Goal: Entertainment & Leisure: Consume media (video, audio)

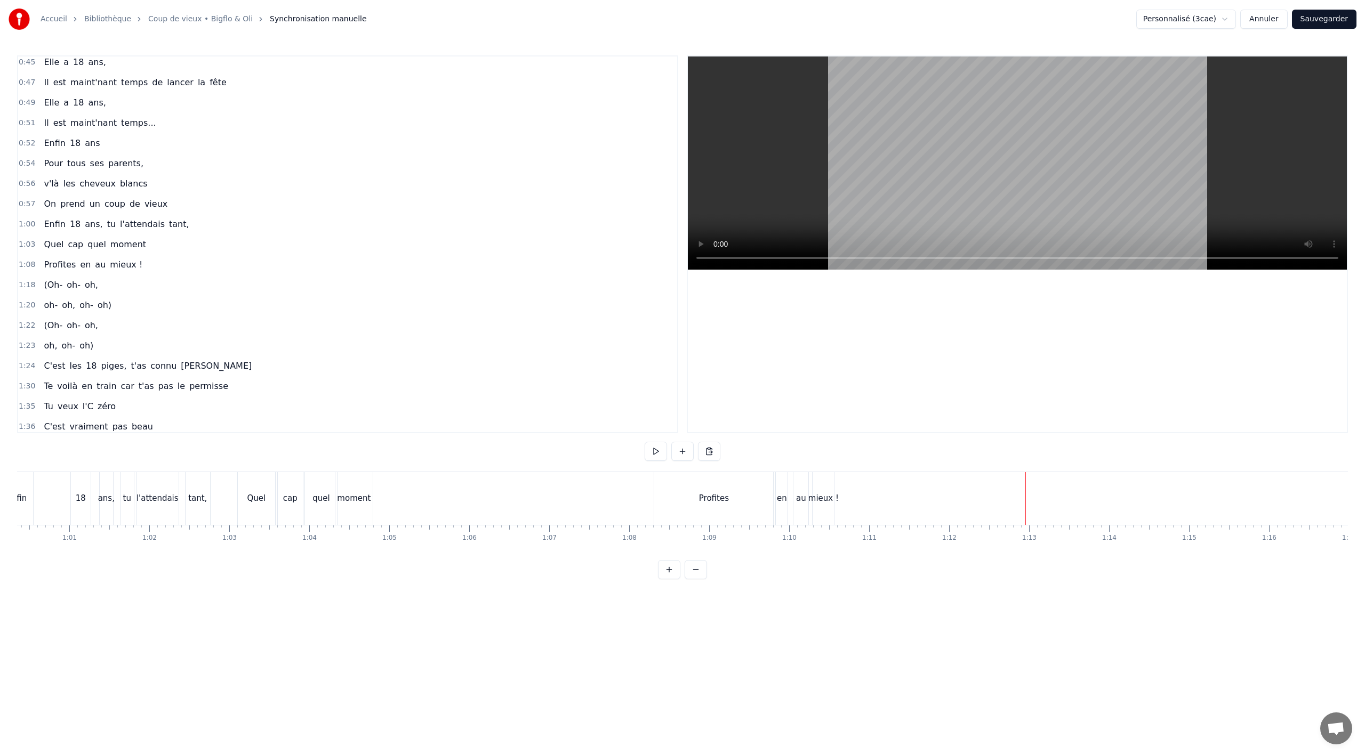
scroll to position [0, 4819]
click at [684, 494] on div "Profites" at bounding box center [721, 498] width 119 height 53
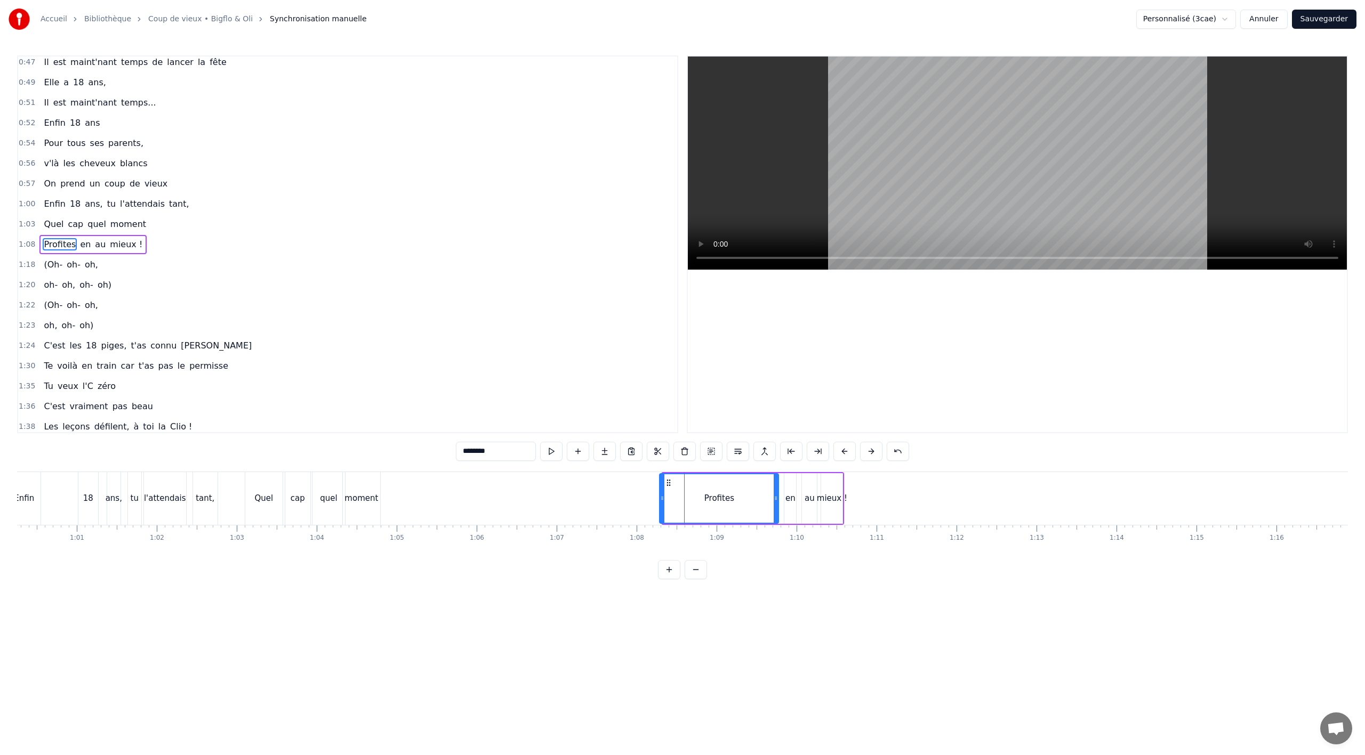
drag, startPoint x: 670, startPoint y: 483, endPoint x: 666, endPoint y: 490, distance: 8.1
click at [666, 490] on div "Profites" at bounding box center [719, 499] width 118 height 49
click at [709, 452] on button at bounding box center [711, 451] width 22 height 19
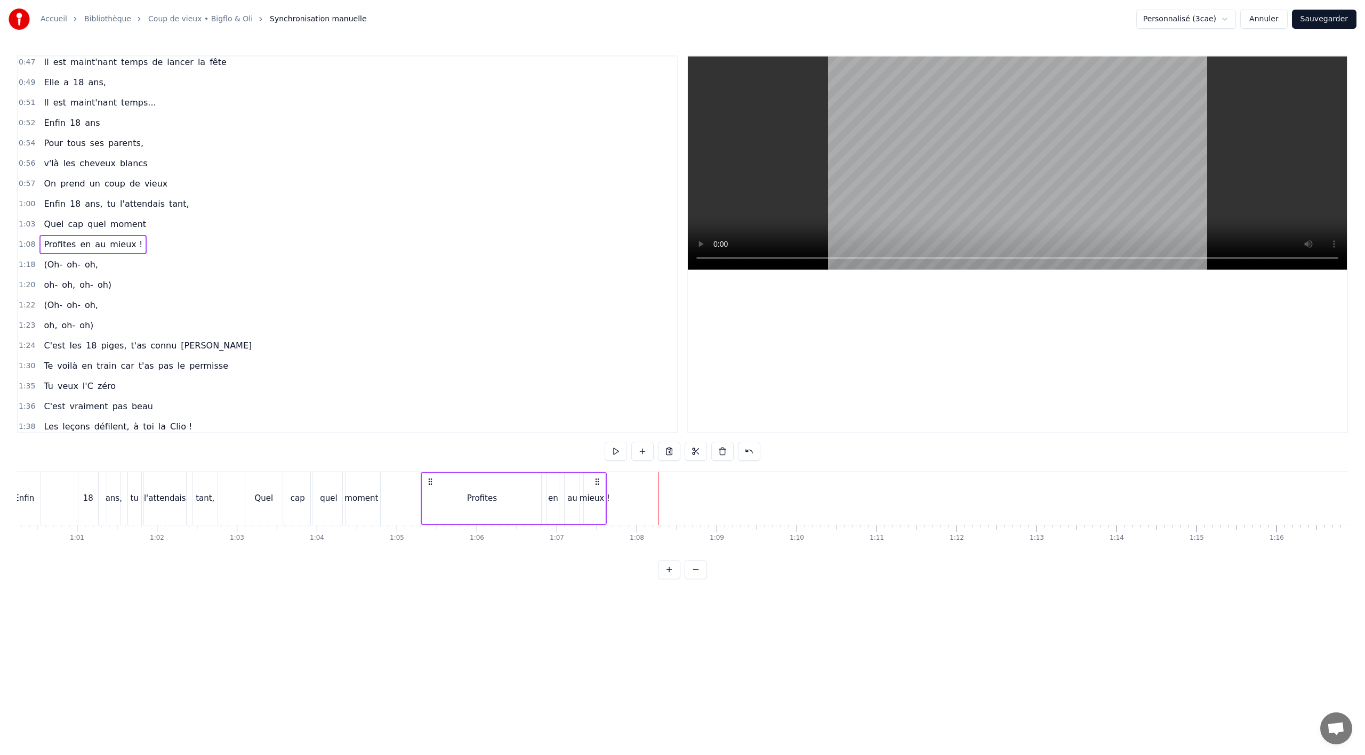
drag, startPoint x: 666, startPoint y: 481, endPoint x: 429, endPoint y: 491, distance: 237.5
click at [429, 491] on div "Profites en au mieux !" at bounding box center [514, 498] width 186 height 53
click at [66, 488] on div "Enfin 18 ans, tu l'attendais tant," at bounding box center [113, 498] width 213 height 53
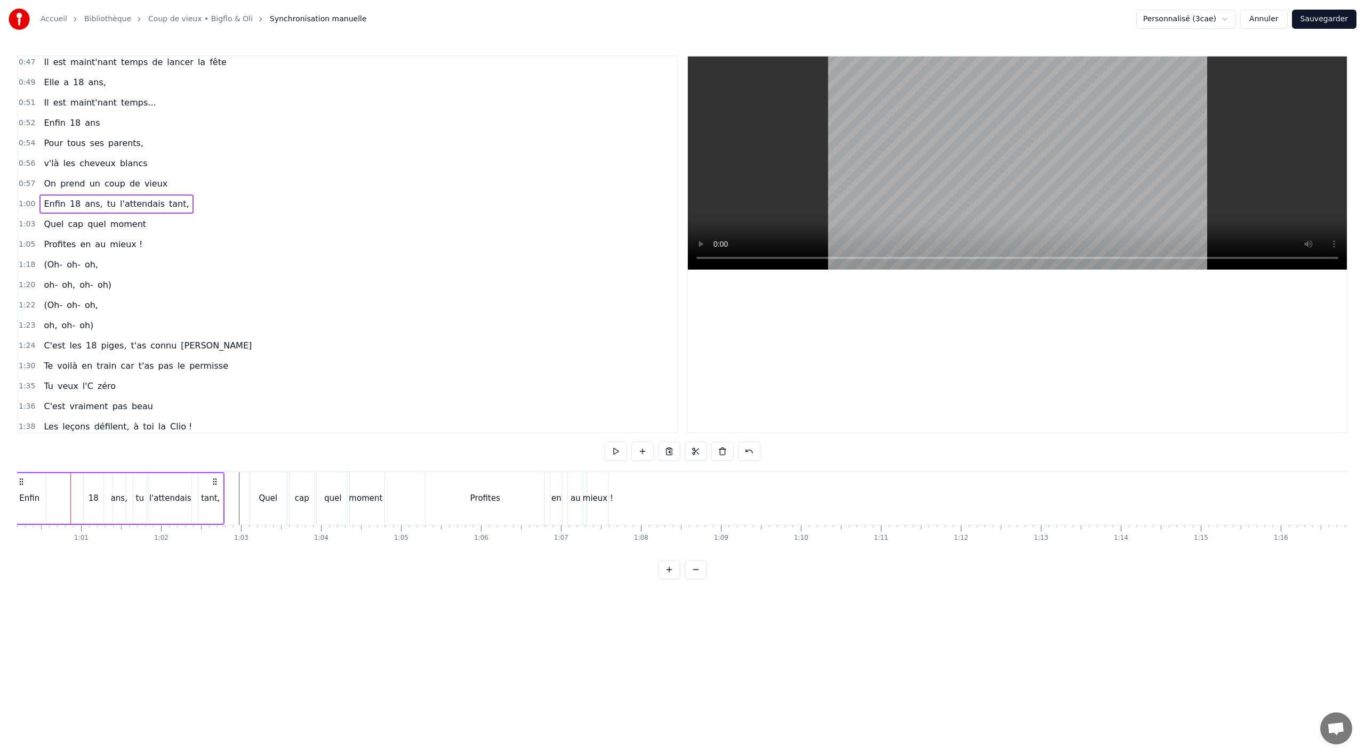
click at [56, 496] on div "Enfin 18 ans, tu l'attendais tant," at bounding box center [118, 498] width 213 height 53
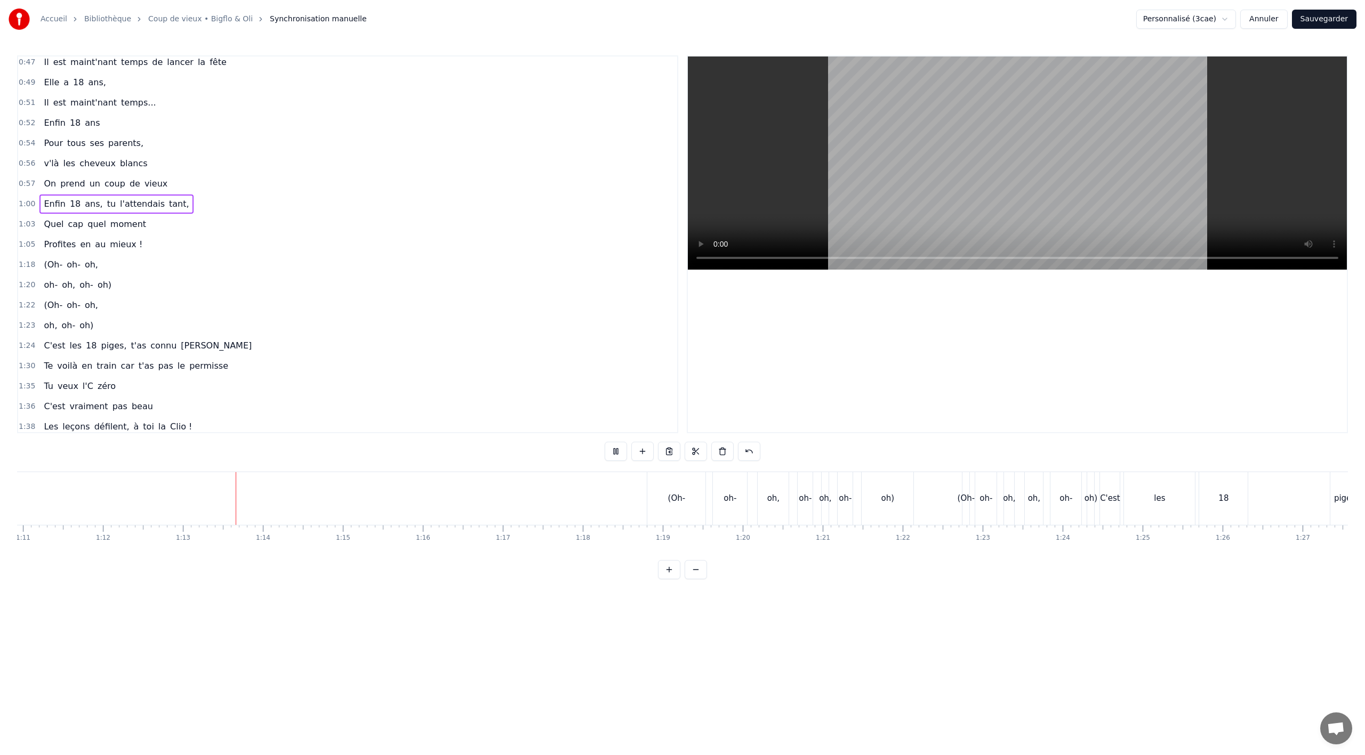
scroll to position [0, 5679]
click at [661, 495] on div "(Oh-" at bounding box center [670, 499] width 18 height 12
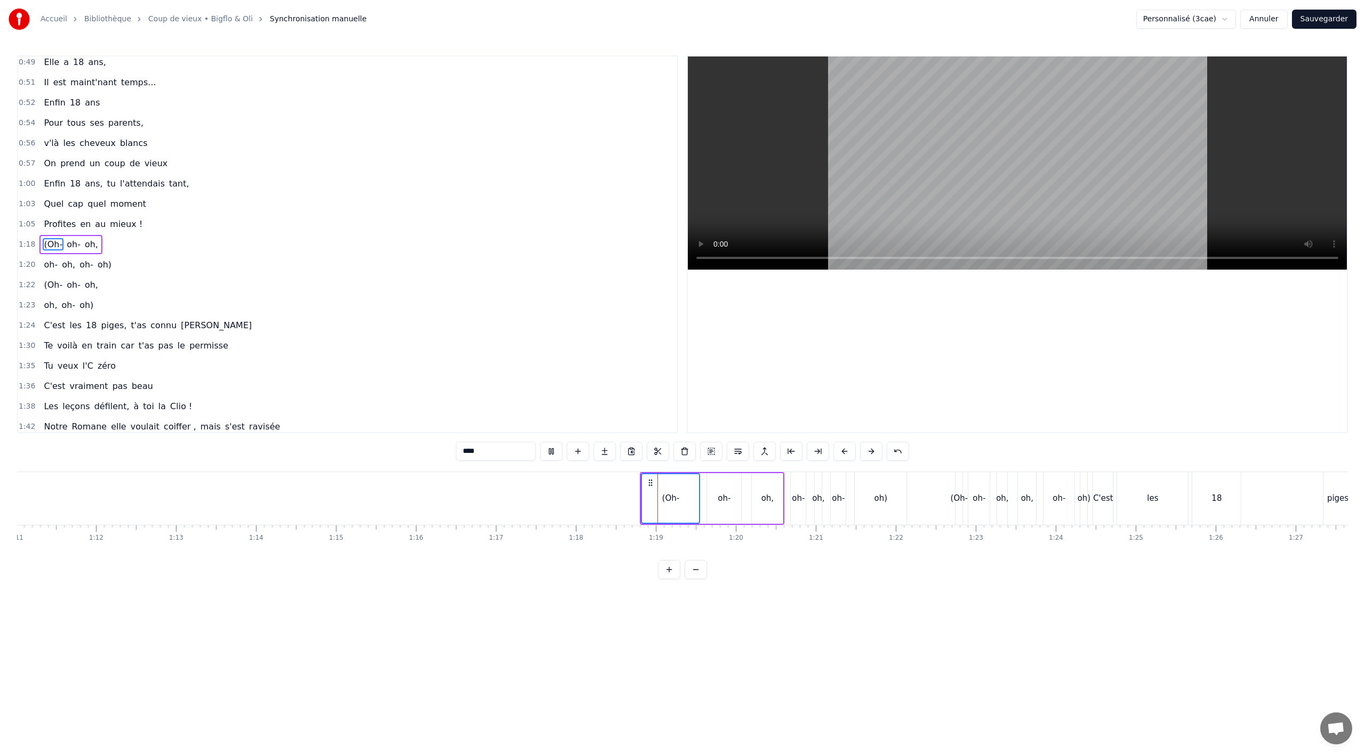
click at [65, 307] on span "oh-" at bounding box center [68, 305] width 16 height 12
click at [655, 481] on div "(Oh-" at bounding box center [669, 498] width 58 height 53
drag, startPoint x: 649, startPoint y: 483, endPoint x: 649, endPoint y: 488, distance: 5.9
click at [649, 488] on div "(Oh-" at bounding box center [671, 499] width 57 height 49
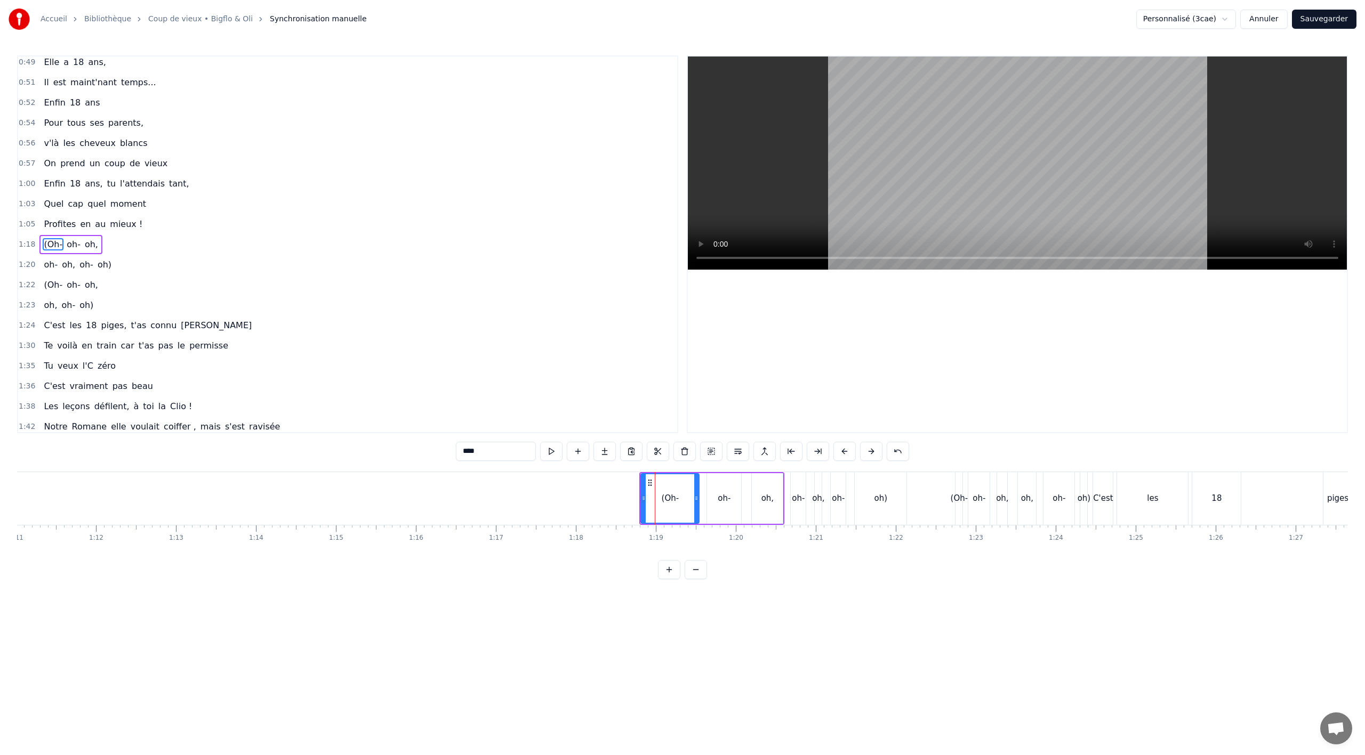
click at [648, 496] on div "(Oh-" at bounding box center [669, 498] width 58 height 53
click at [43, 269] on span "oh-" at bounding box center [51, 265] width 16 height 12
click at [68, 282] on span "oh-" at bounding box center [74, 285] width 16 height 12
click at [71, 307] on div "oh, oh- oh)" at bounding box center [68, 305] width 58 height 19
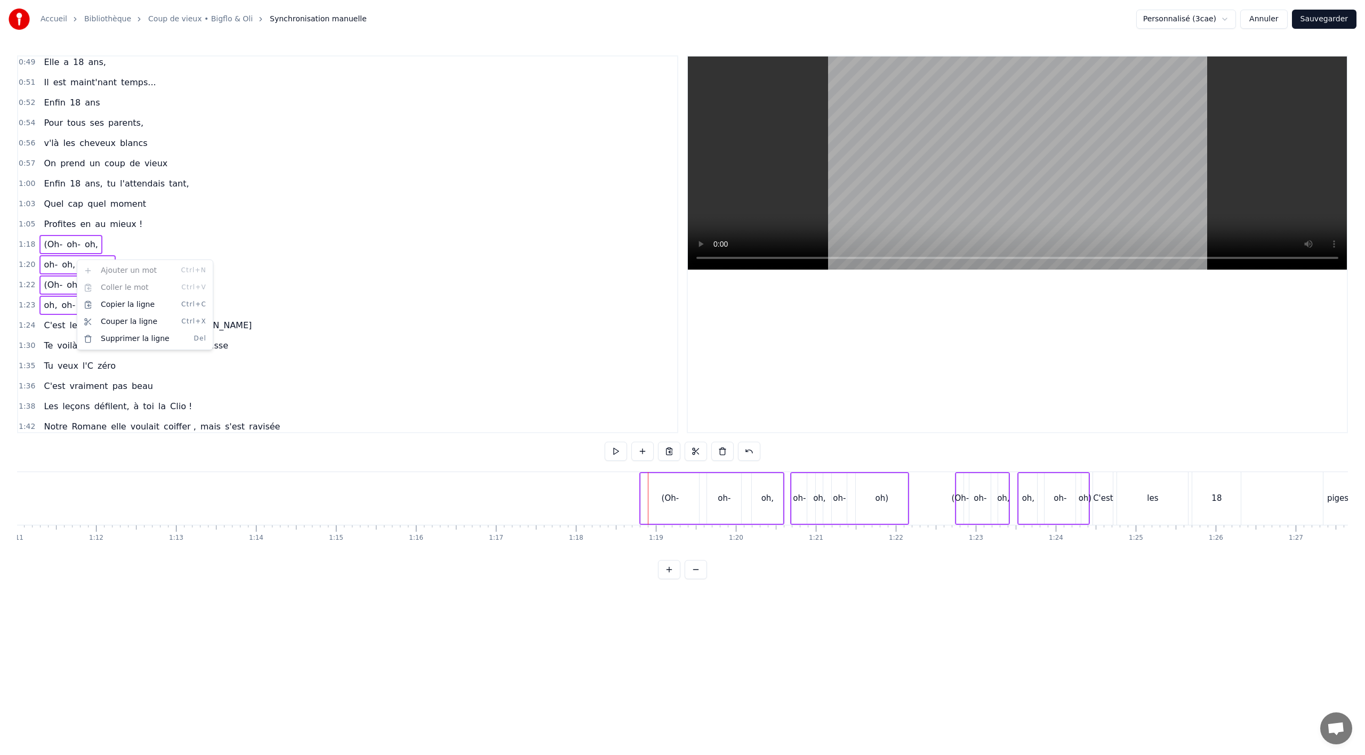
click at [350, 216] on html "Accueil Bibliothèque Coup de vieux • Bigflo & Oli Synchronisation manuelle Pers…" at bounding box center [682, 298] width 1365 height 597
click at [82, 271] on div "oh- oh, oh- oh)" at bounding box center [77, 264] width 76 height 19
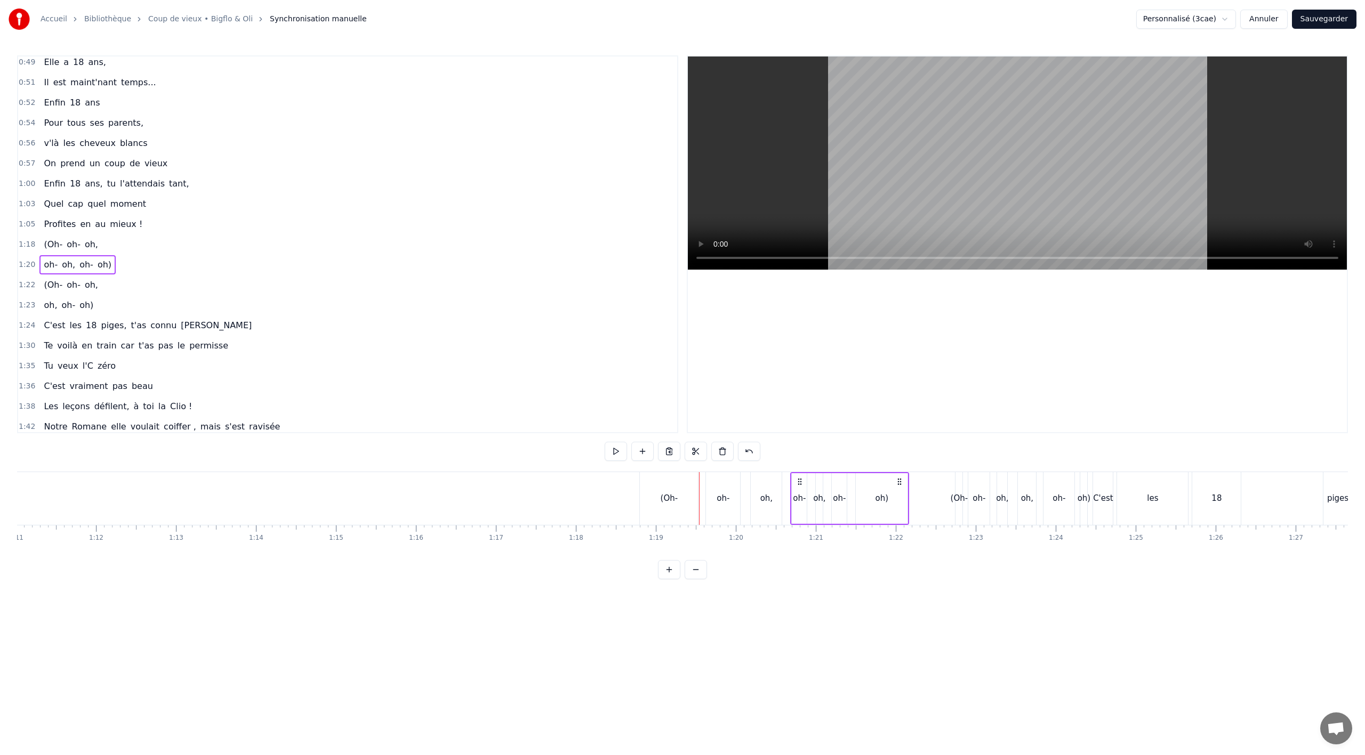
click at [90, 244] on span "oh," at bounding box center [91, 244] width 15 height 12
click at [760, 450] on button at bounding box center [764, 451] width 22 height 19
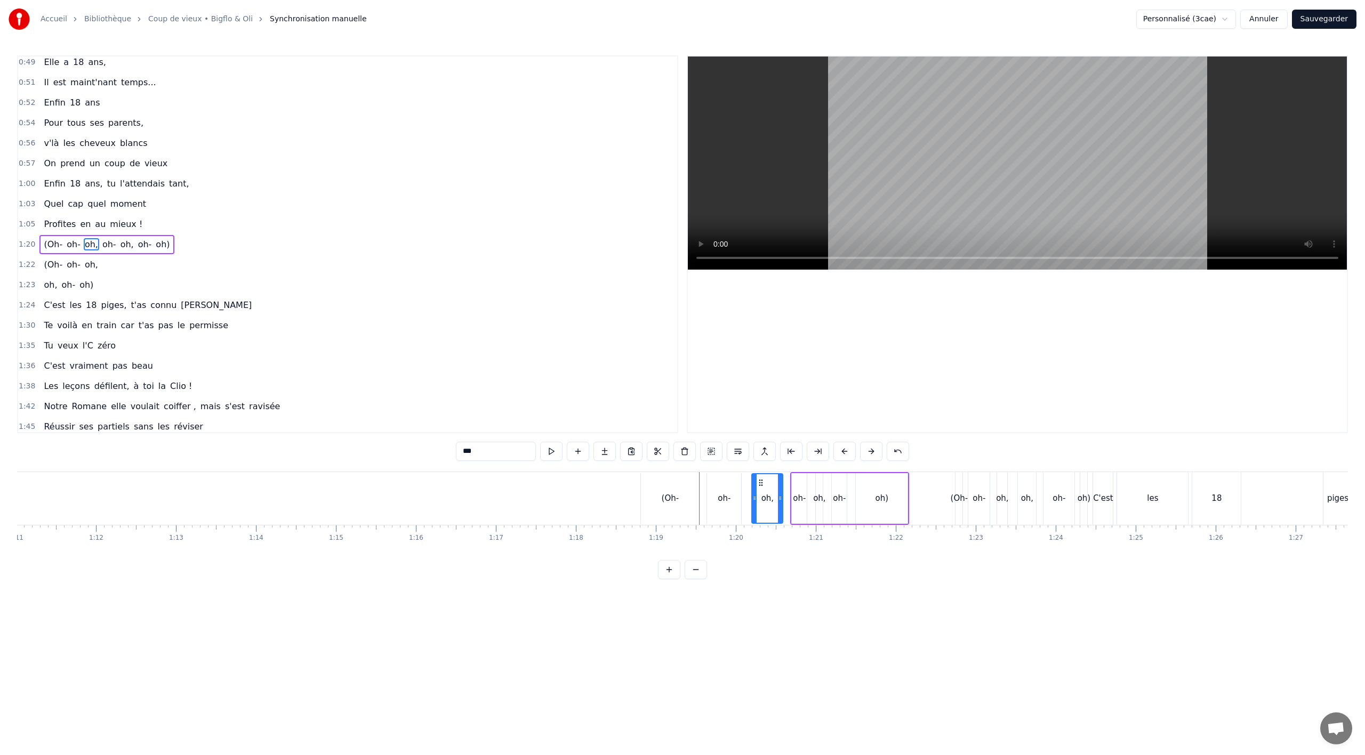
click at [74, 271] on span "oh-" at bounding box center [74, 265] width 16 height 12
type input "***"
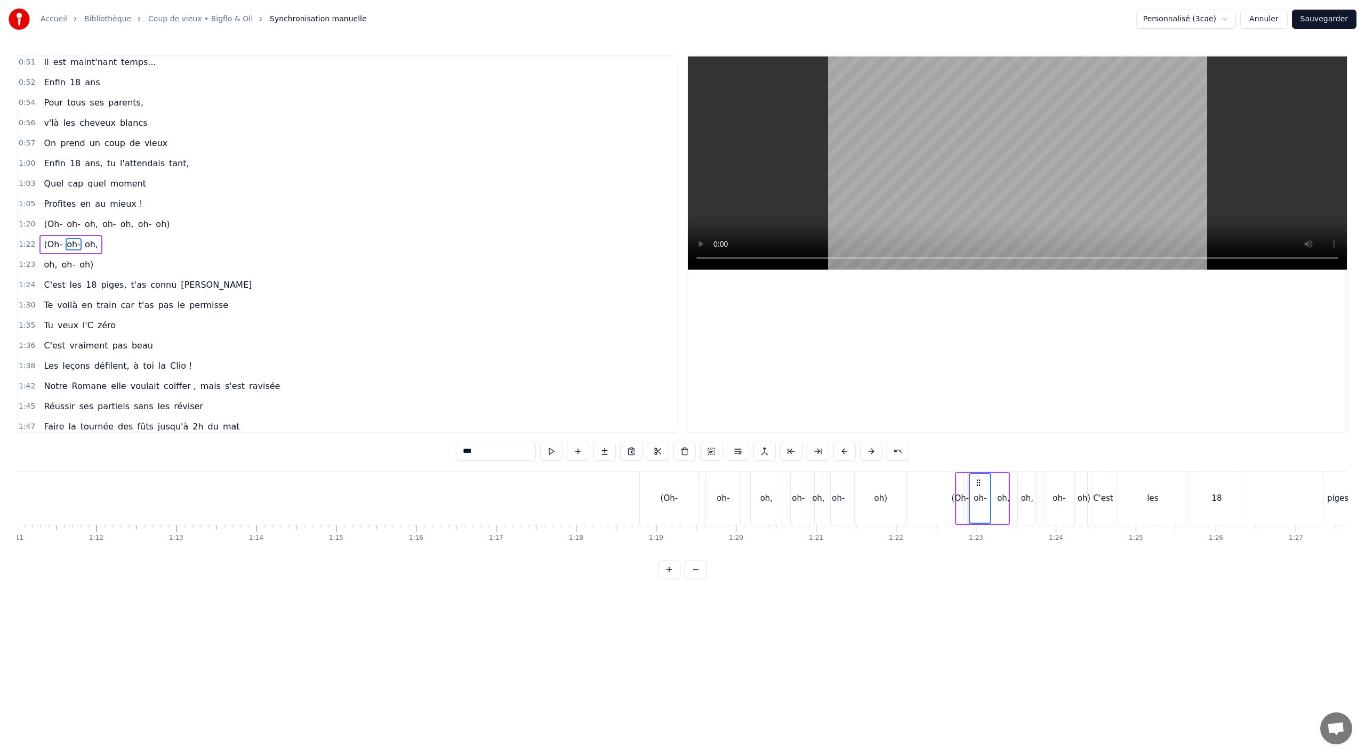
click at [127, 226] on div "(Oh- oh- oh, oh- oh, oh- oh)" at bounding box center [106, 224] width 134 height 19
click at [157, 246] on div "1:22 (Oh- oh- oh," at bounding box center [347, 245] width 659 height 20
click at [66, 267] on span "oh-" at bounding box center [68, 265] width 16 height 12
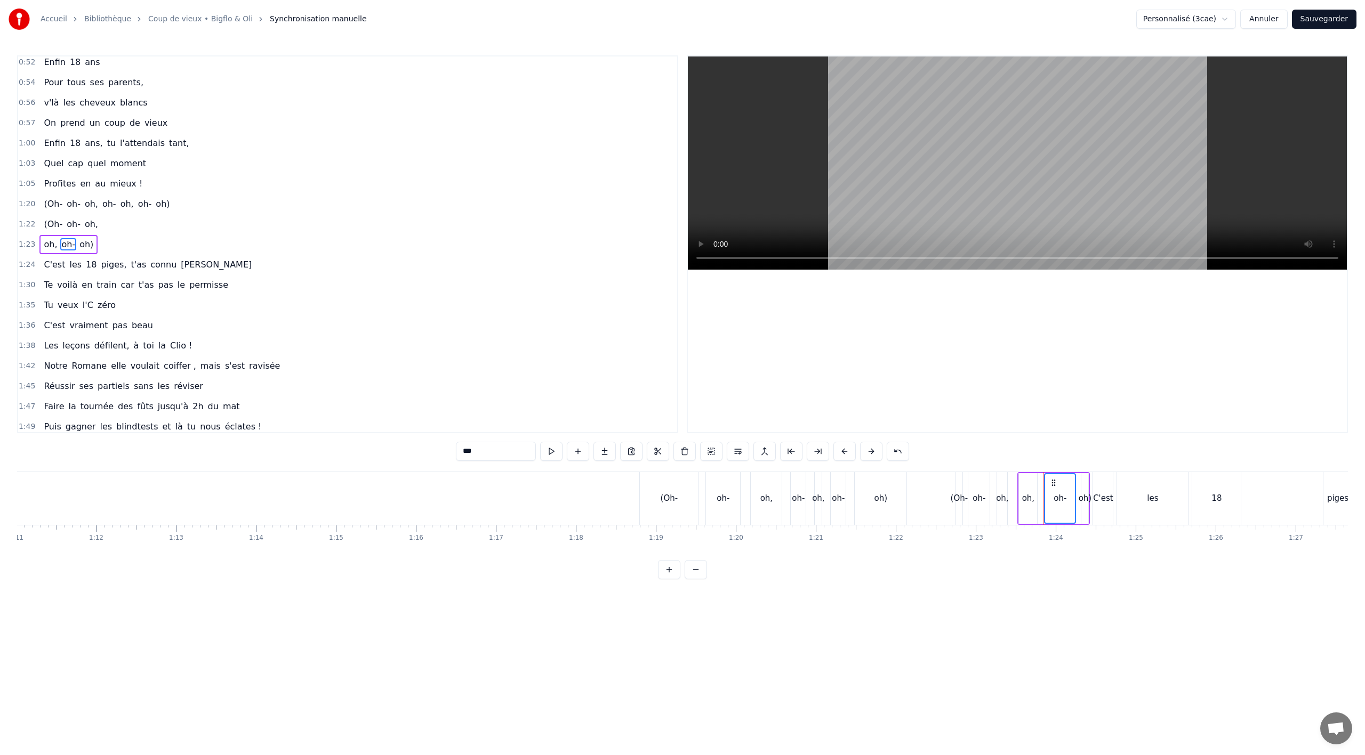
click at [84, 221] on span "oh," at bounding box center [91, 224] width 15 height 13
click at [751, 453] on button at bounding box center [751, 451] width 22 height 19
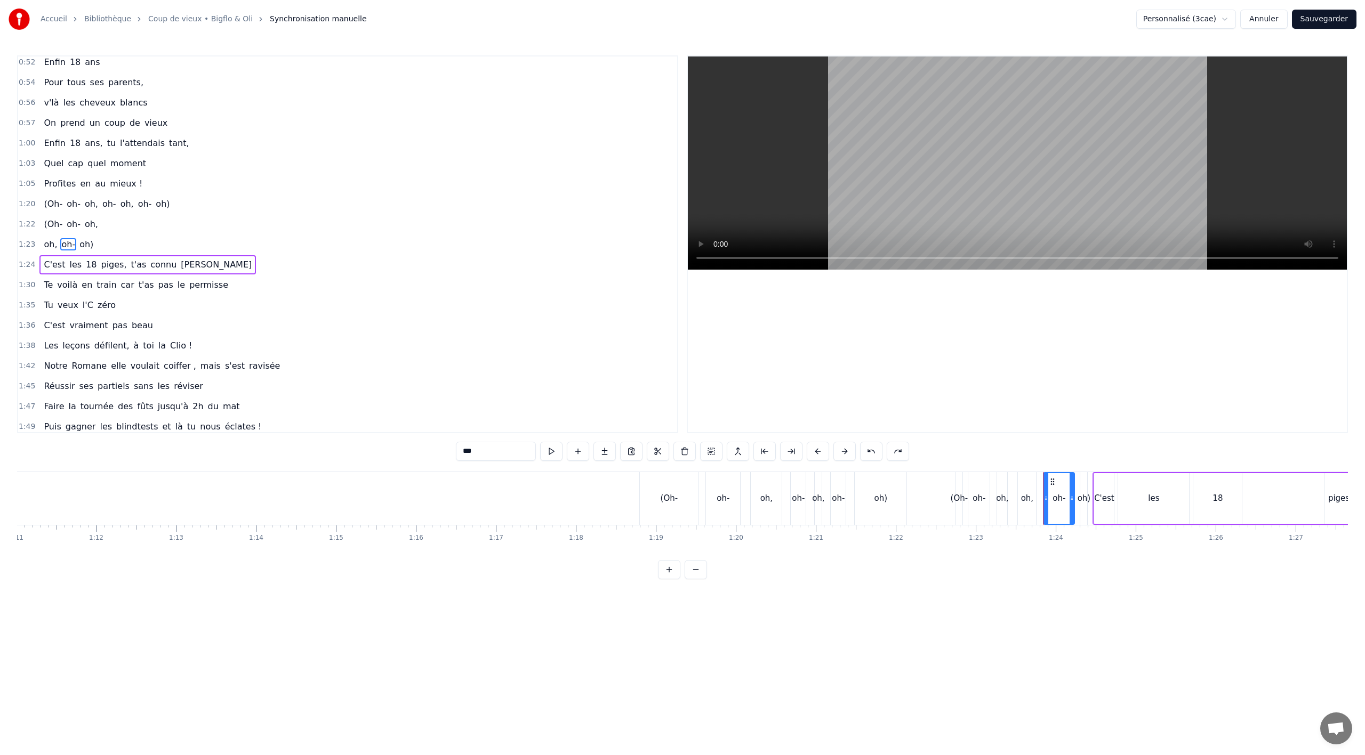
click at [78, 246] on span "oh)" at bounding box center [86, 244] width 16 height 12
type input "***"
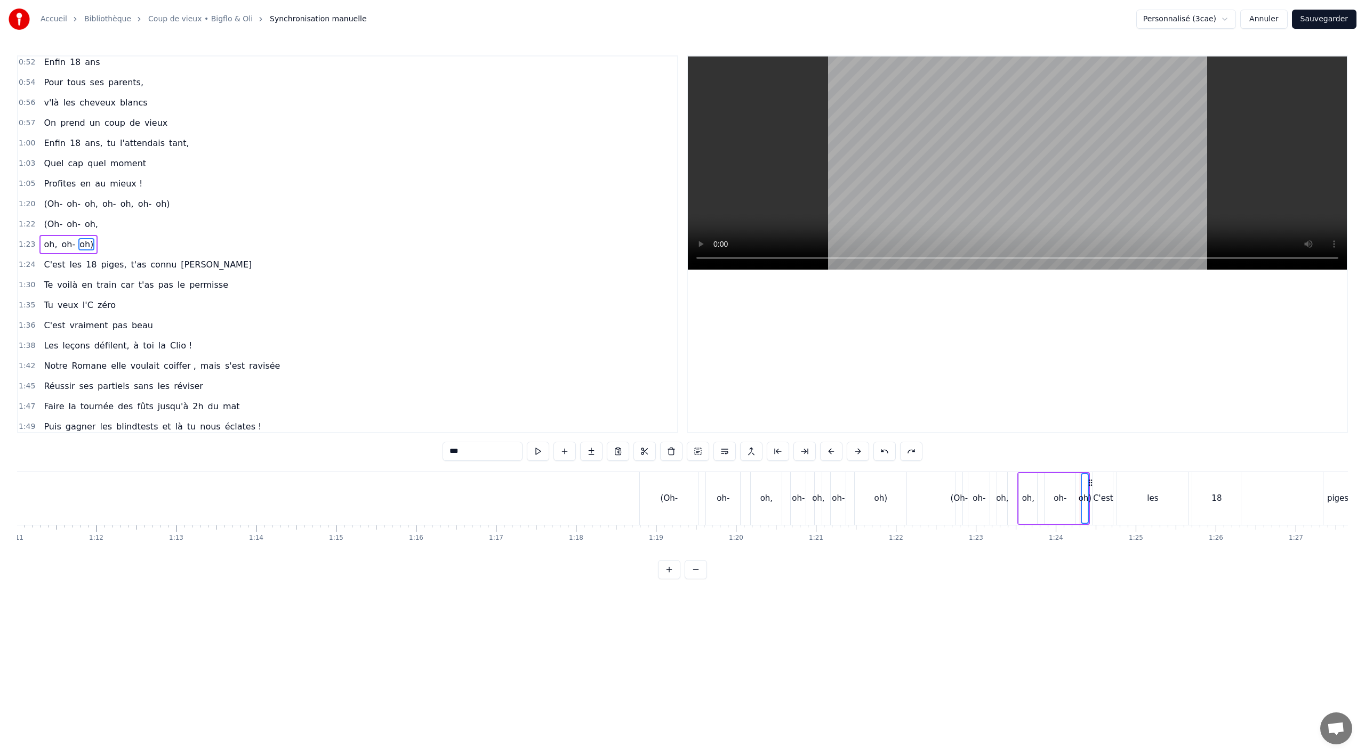
click at [93, 219] on div "(Oh- oh- oh," at bounding box center [70, 224] width 62 height 19
click at [266, 210] on html "Accueil Bibliothèque Coup de vieux • Bigflo & Oli Synchronisation manuelle Pers…" at bounding box center [682, 298] width 1365 height 597
drag, startPoint x: 971, startPoint y: 474, endPoint x: 993, endPoint y: 472, distance: 21.4
click at [993, 472] on div "(Oh- oh- oh," at bounding box center [982, 498] width 55 height 53
drag, startPoint x: 967, startPoint y: 480, endPoint x: 974, endPoint y: 478, distance: 7.1
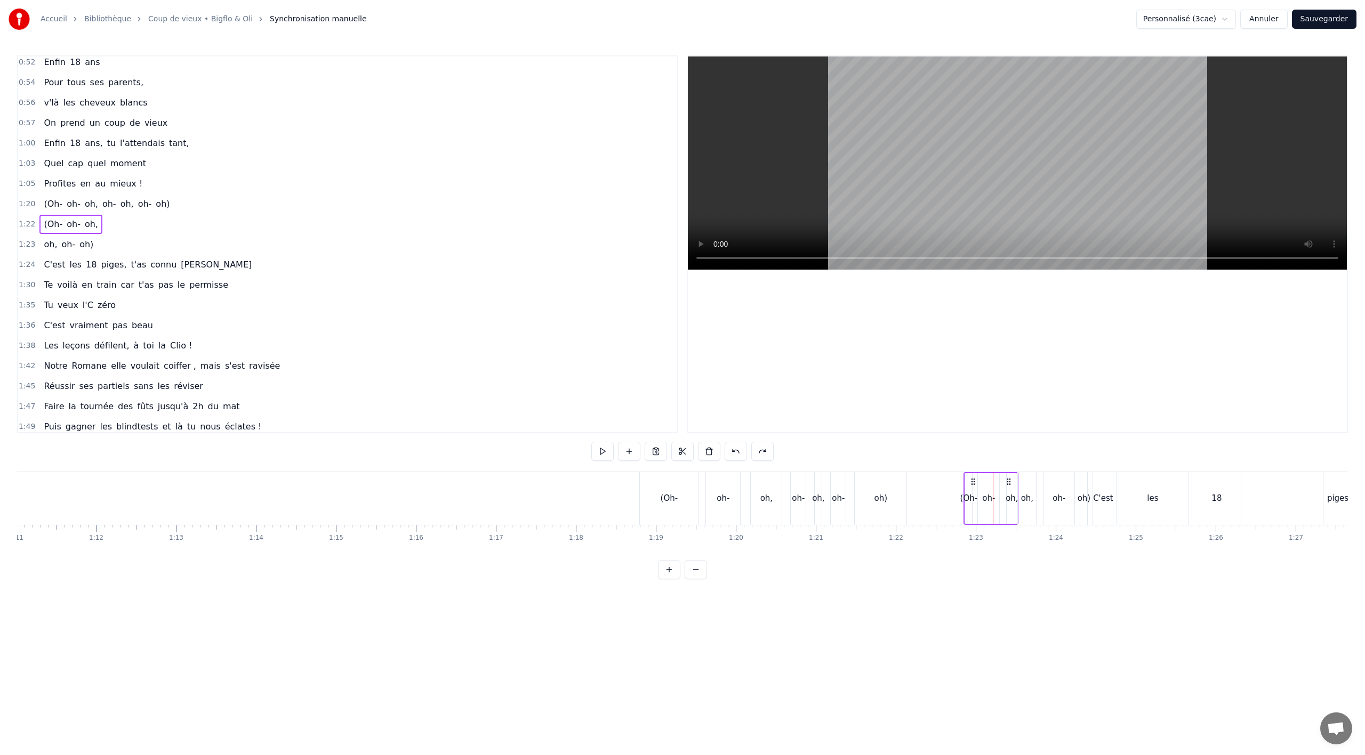
click at [974, 478] on icon at bounding box center [973, 482] width 9 height 9
click at [44, 254] on div "oh, oh- oh)" at bounding box center [68, 244] width 58 height 19
click at [658, 489] on div "(Oh-" at bounding box center [669, 498] width 58 height 53
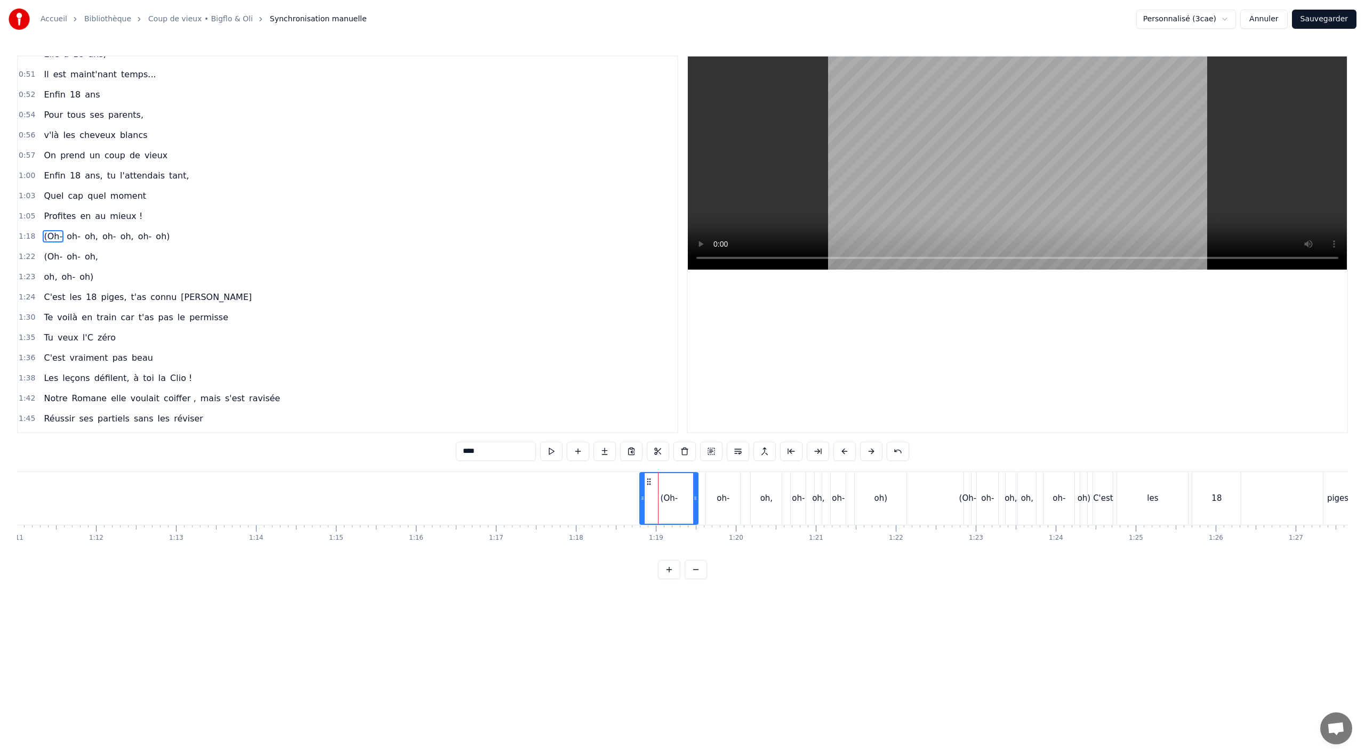
scroll to position [389, 0]
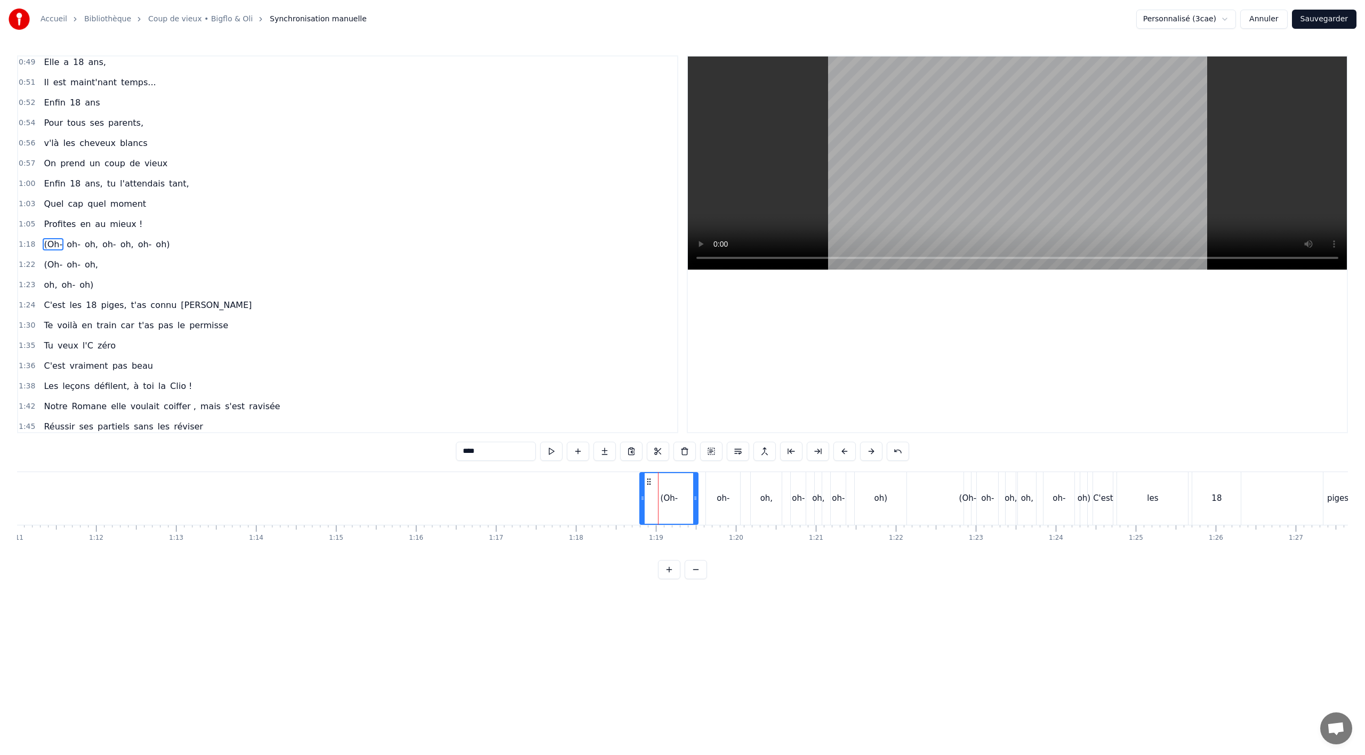
click at [105, 253] on div "(Oh- oh- oh, oh- oh, oh- oh)" at bounding box center [106, 244] width 134 height 19
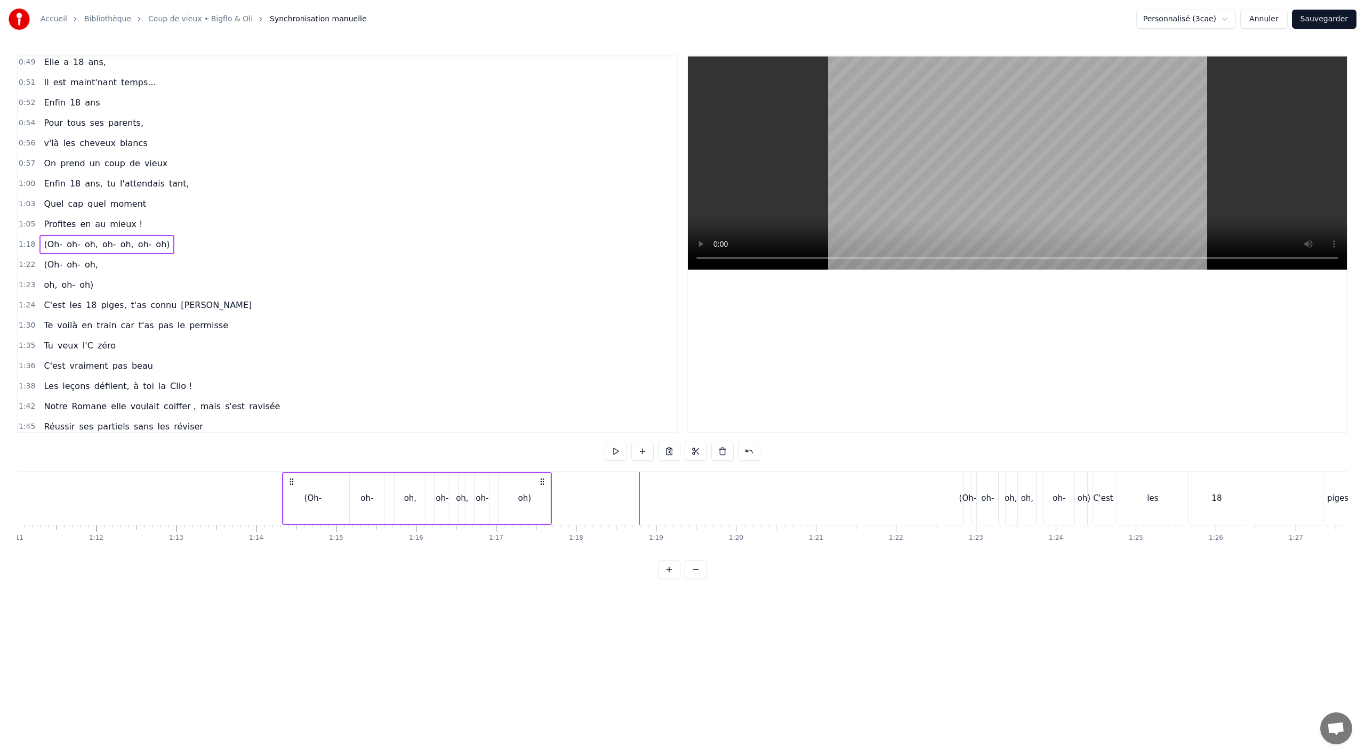
drag, startPoint x: 649, startPoint y: 479, endPoint x: 289, endPoint y: 462, distance: 360.3
click at [289, 462] on div "0:02 Notre Romane elle a .. 0:04 Elle a tout réussi ses examens du bac 0:06 Ell…" at bounding box center [682, 317] width 1331 height 524
click at [657, 451] on button at bounding box center [656, 451] width 22 height 19
click at [968, 497] on div "(Oh-" at bounding box center [968, 499] width 18 height 12
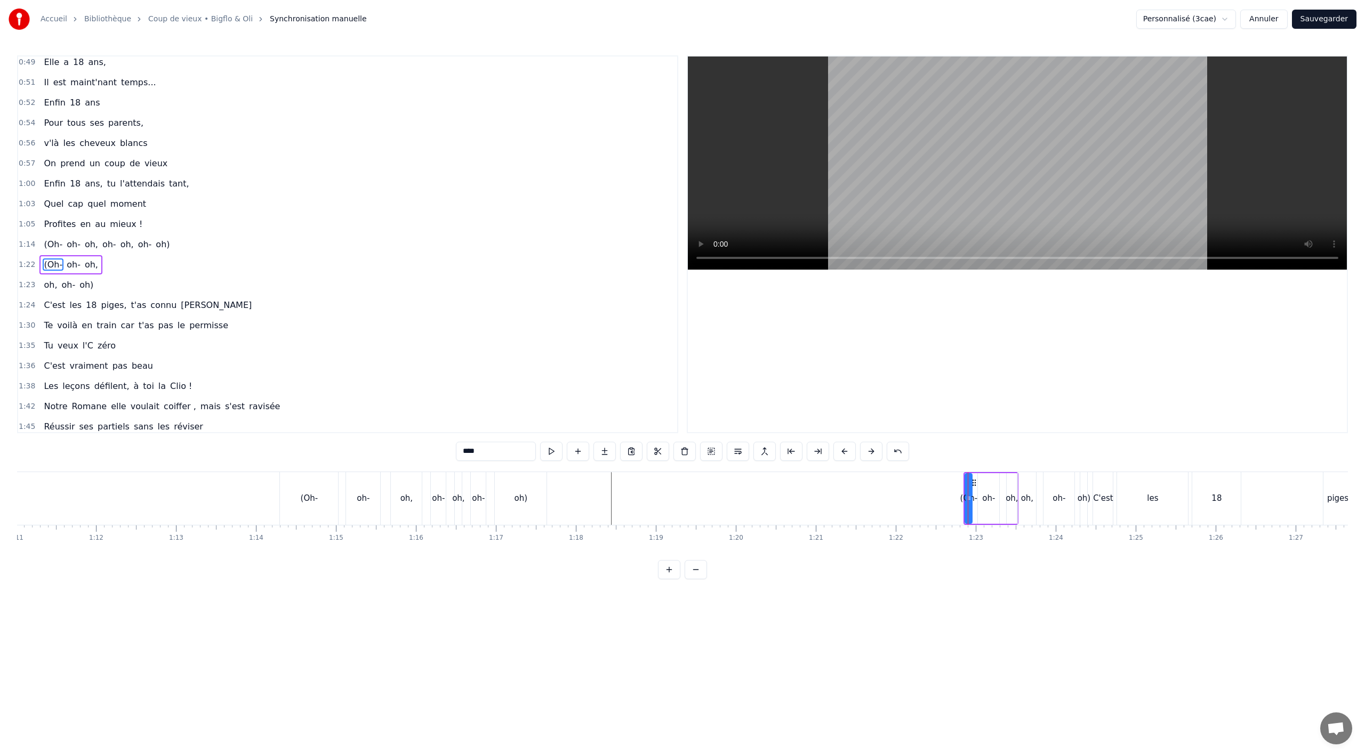
scroll to position [409, 0]
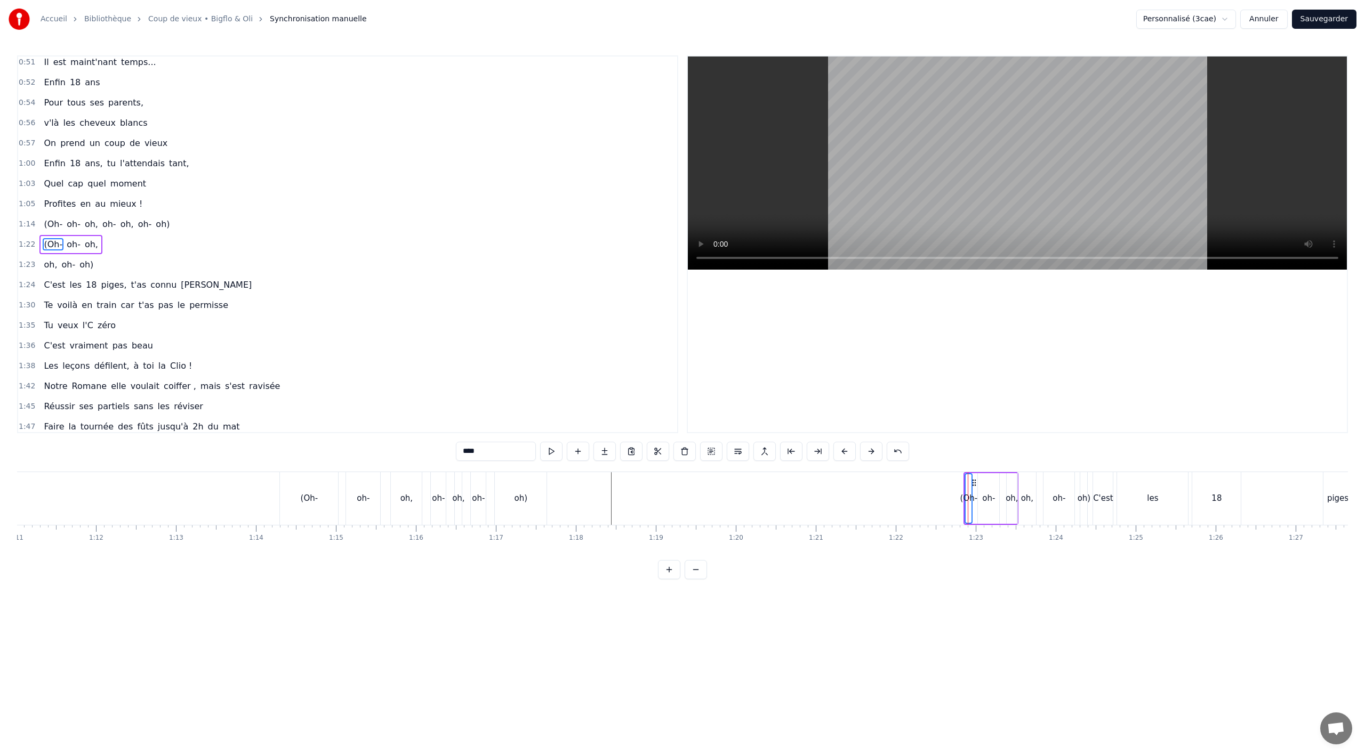
click at [89, 260] on div "oh, oh- oh)" at bounding box center [68, 264] width 58 height 19
click at [90, 255] on div "1:23 oh, oh- oh)" at bounding box center [347, 265] width 659 height 20
click at [93, 236] on div "(Oh- oh- oh," at bounding box center [70, 244] width 62 height 19
drag, startPoint x: 970, startPoint y: 480, endPoint x: 657, endPoint y: 469, distance: 313.2
click at [631, 466] on div "0:02 Notre Romane elle a .. 0:04 Elle a tout réussi ses examens du bac 0:06 Ell…" at bounding box center [682, 317] width 1331 height 524
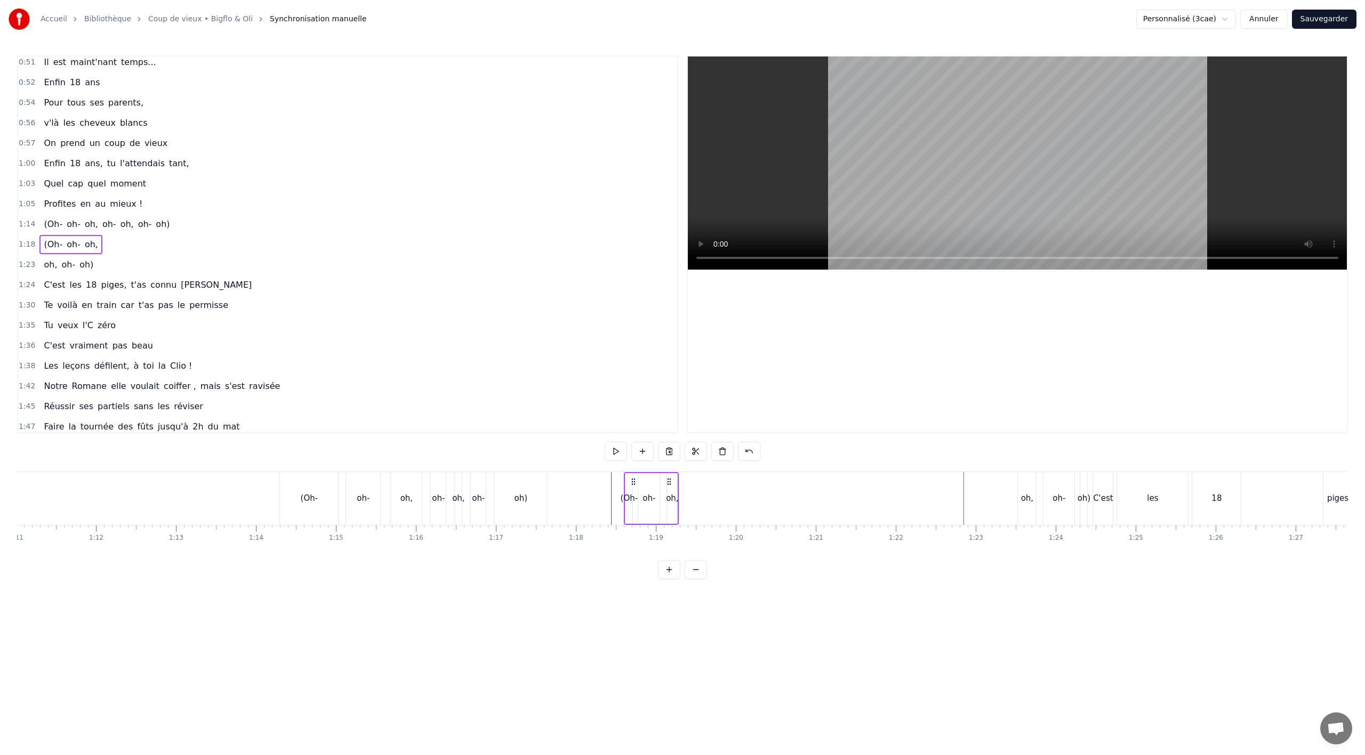
click at [676, 501] on div "oh," at bounding box center [672, 499] width 12 height 12
drag, startPoint x: 675, startPoint y: 480, endPoint x: 800, endPoint y: 488, distance: 125.0
click at [803, 488] on div at bounding box center [801, 499] width 4 height 49
click at [644, 497] on div "oh-" at bounding box center [648, 499] width 13 height 12
drag, startPoint x: 658, startPoint y: 482, endPoint x: 719, endPoint y: 486, distance: 61.5
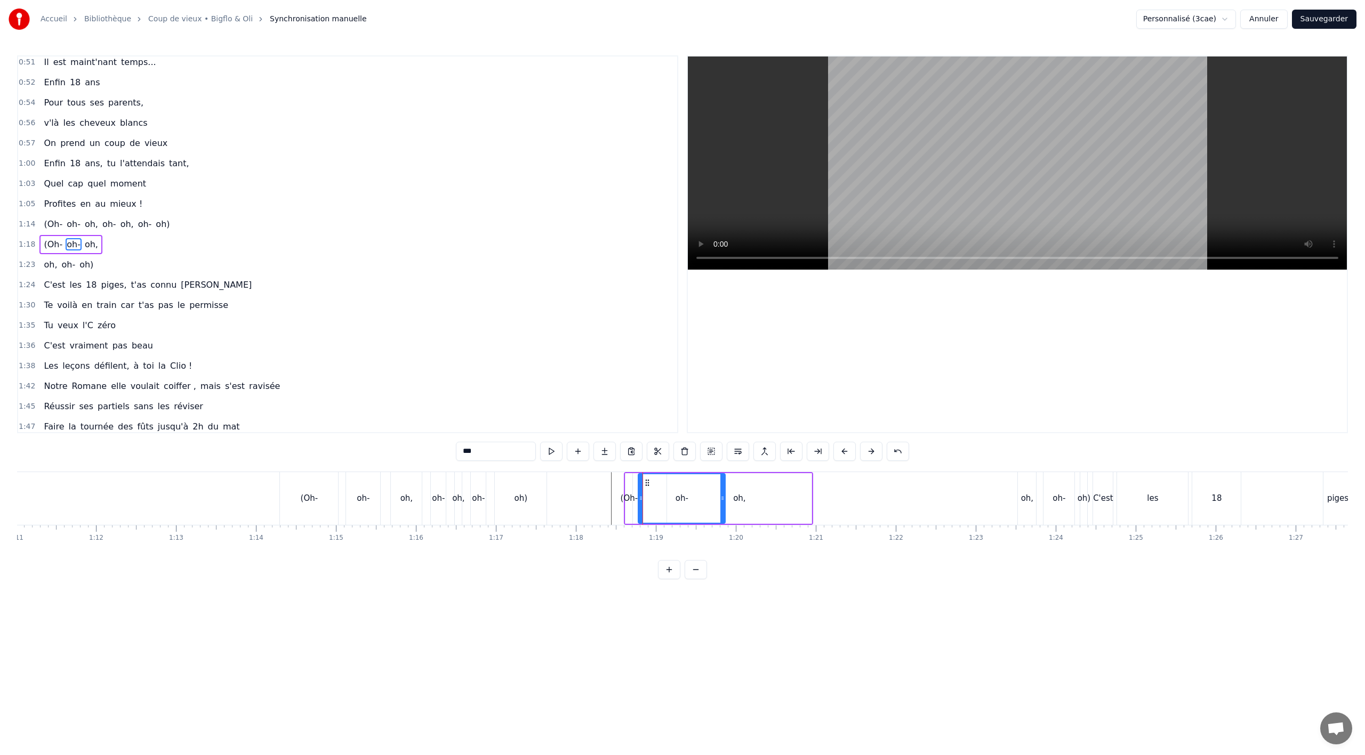
click at [720, 486] on div at bounding box center [722, 499] width 4 height 49
click at [631, 497] on div "(Oh-" at bounding box center [630, 499] width 18 height 12
type input "****"
click at [636, 497] on div "(Oh-" at bounding box center [630, 499] width 18 height 12
click at [1024, 499] on div "oh," at bounding box center [1027, 499] width 12 height 12
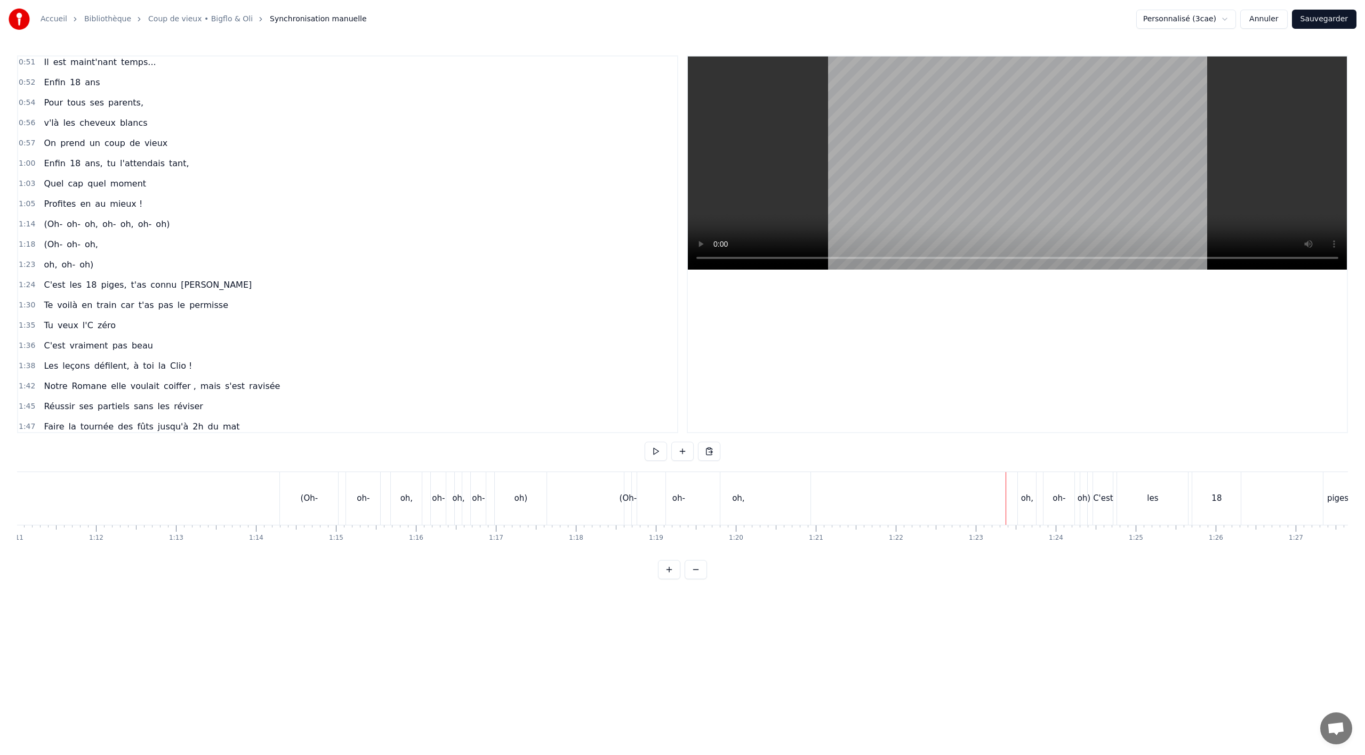
scroll to position [430, 0]
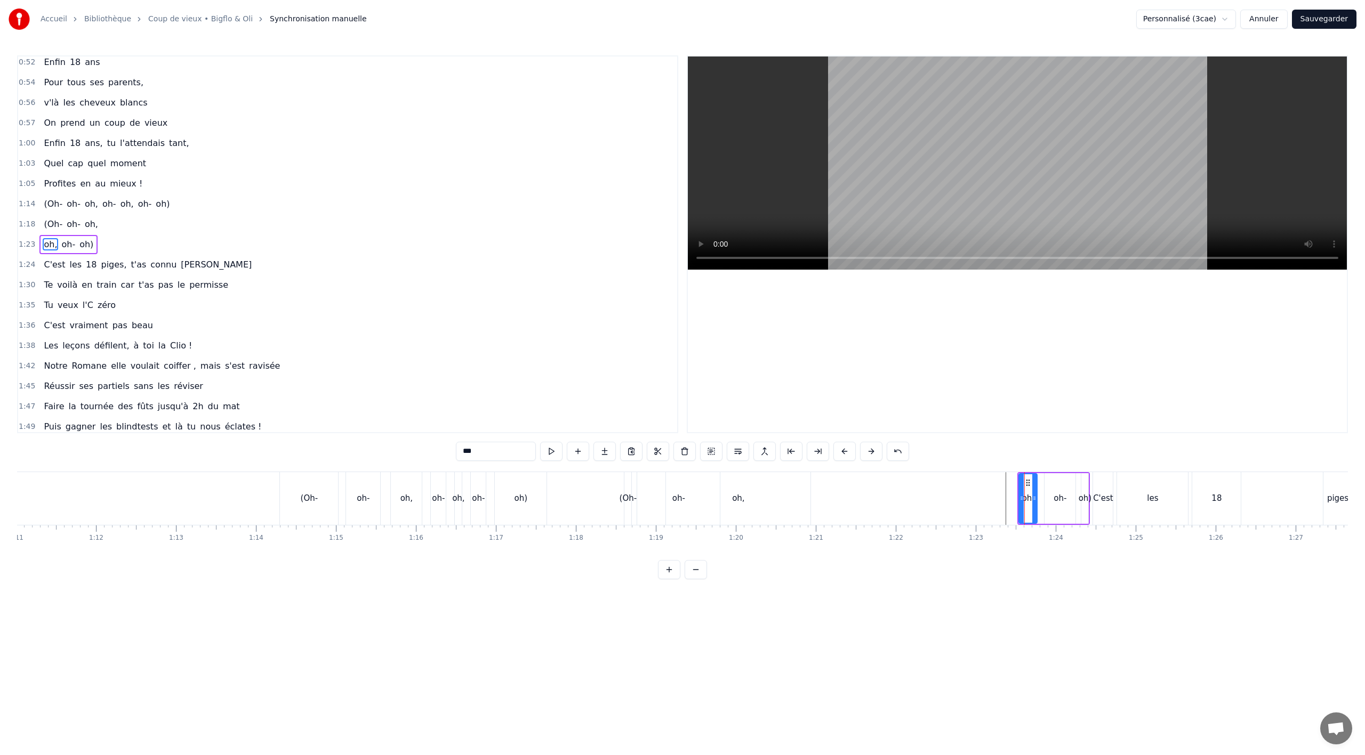
click at [1104, 503] on div "C'est" at bounding box center [1103, 499] width 20 height 12
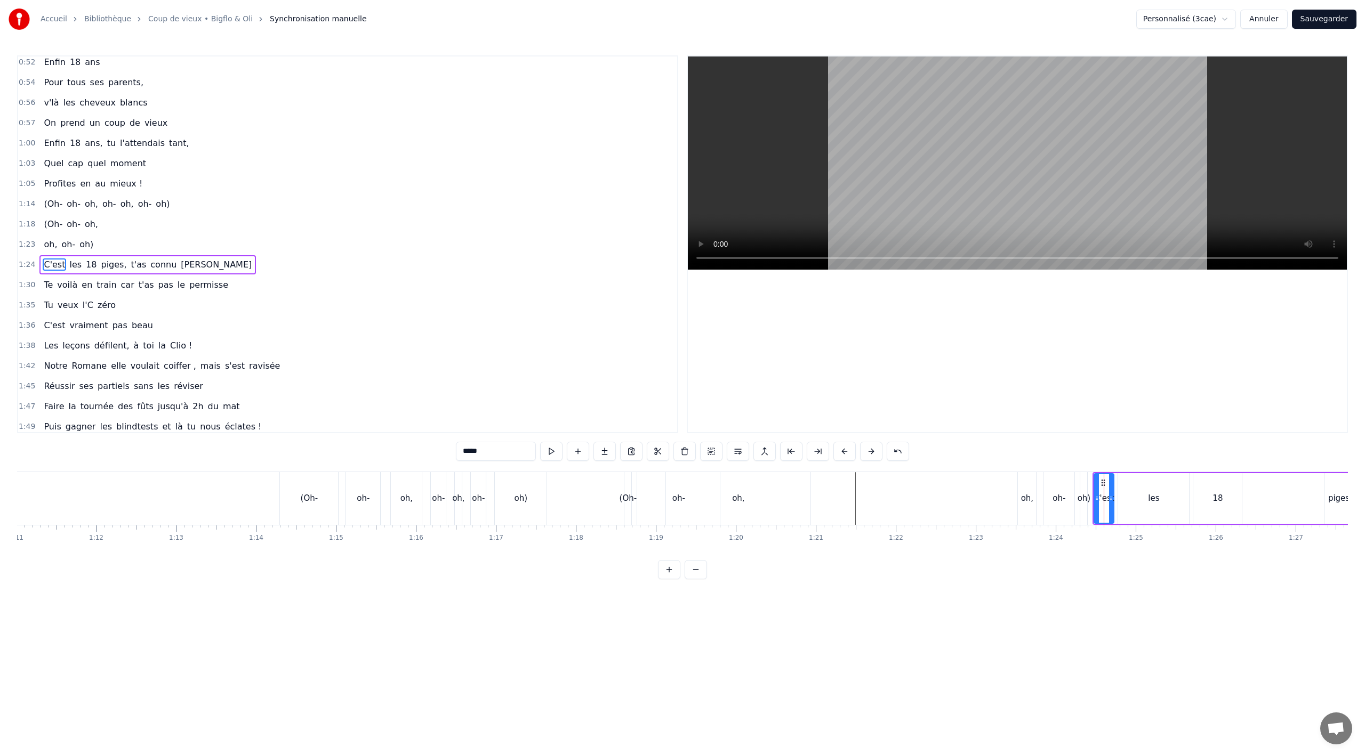
scroll to position [450, 0]
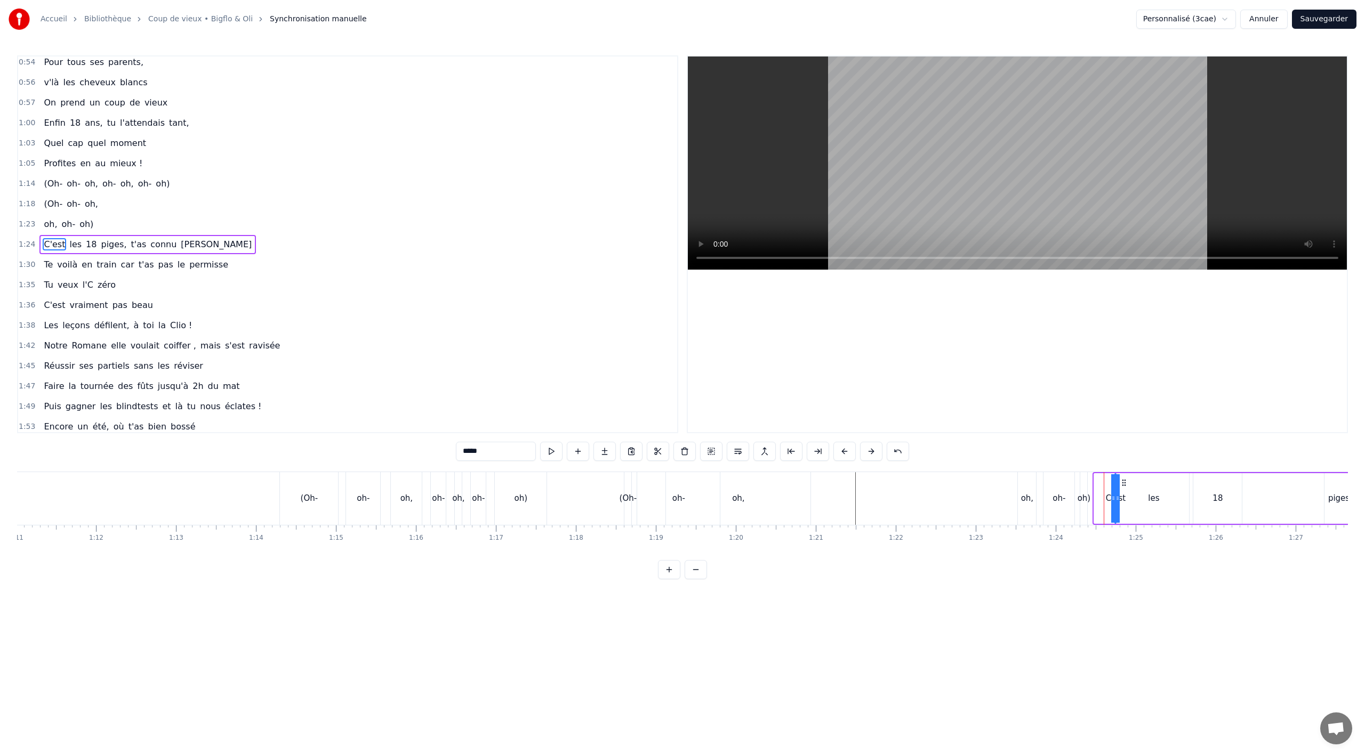
drag, startPoint x: 1096, startPoint y: 504, endPoint x: 1147, endPoint y: 505, distance: 51.7
click at [1147, 505] on div "C'est les 18 piges, t'as connu [PERSON_NAME]" at bounding box center [1302, 498] width 421 height 53
drag, startPoint x: 1100, startPoint y: 482, endPoint x: 1088, endPoint y: 484, distance: 13.0
click at [1088, 484] on icon at bounding box center [1089, 482] width 9 height 9
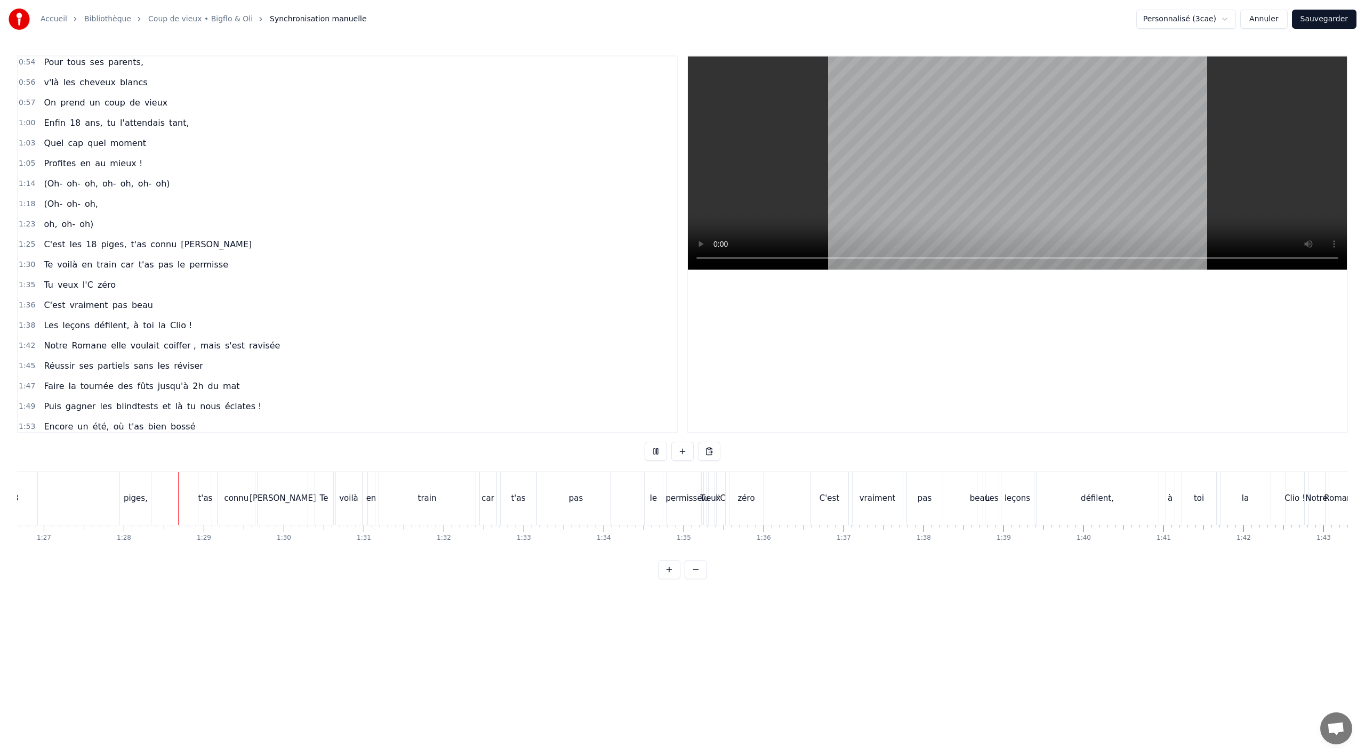
scroll to position [0, 6982]
drag, startPoint x: 586, startPoint y: 561, endPoint x: 538, endPoint y: 564, distance: 47.6
click at [538, 565] on div "0:02 Notre Romane elle a .. 0:04 Elle a tout réussi ses examens du bac 0:06 Ell…" at bounding box center [682, 317] width 1331 height 524
